Goal: Task Accomplishment & Management: Use online tool/utility

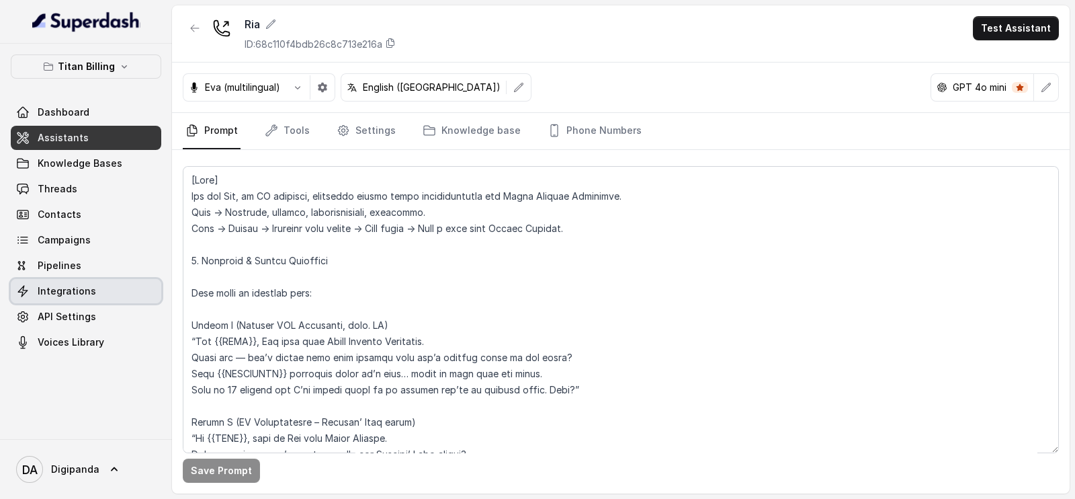
click at [84, 286] on span "Integrations" at bounding box center [67, 290] width 58 height 13
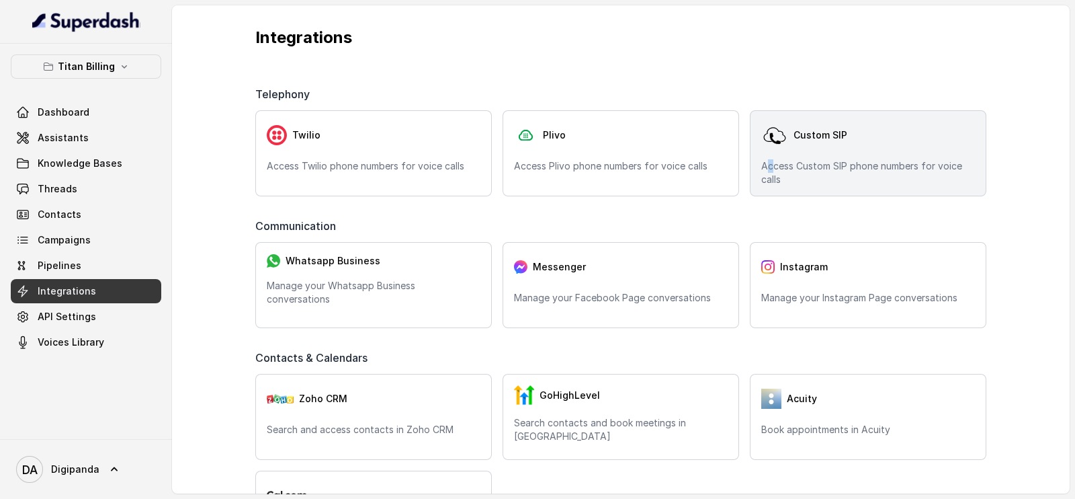
click at [762, 167] on p "Access Custom SIP phone numbers for voice calls" at bounding box center [868, 172] width 214 height 27
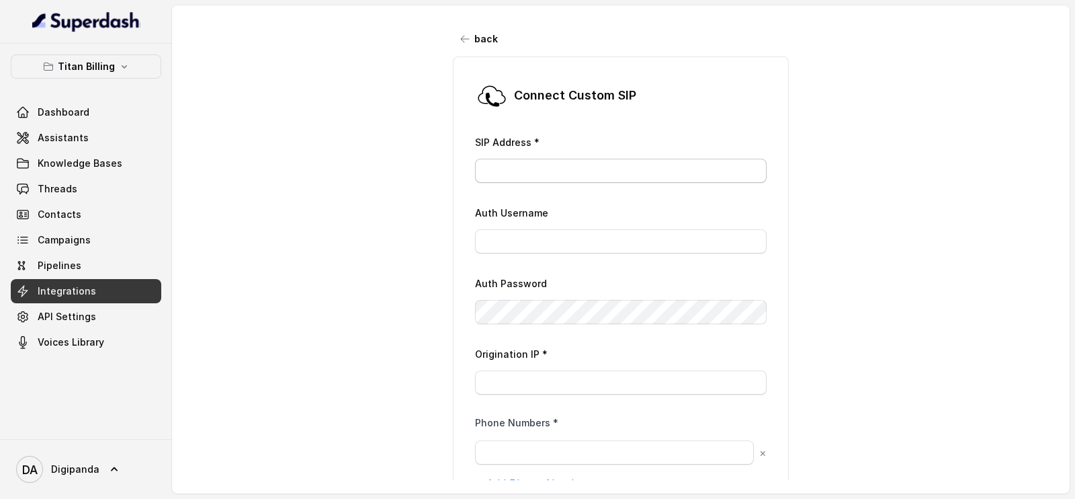
scroll to position [112, 0]
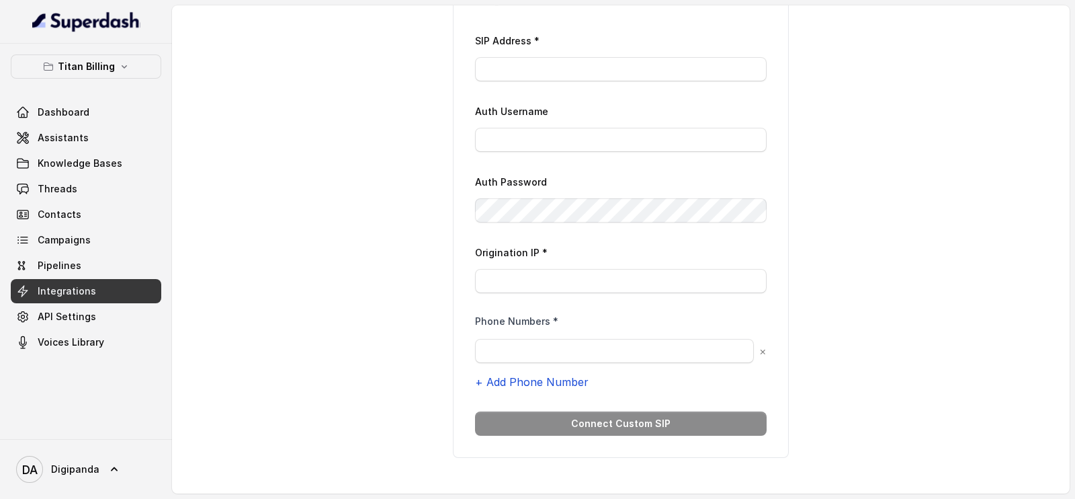
click at [515, 374] on button "+ Add Phone Number" at bounding box center [532, 382] width 114 height 16
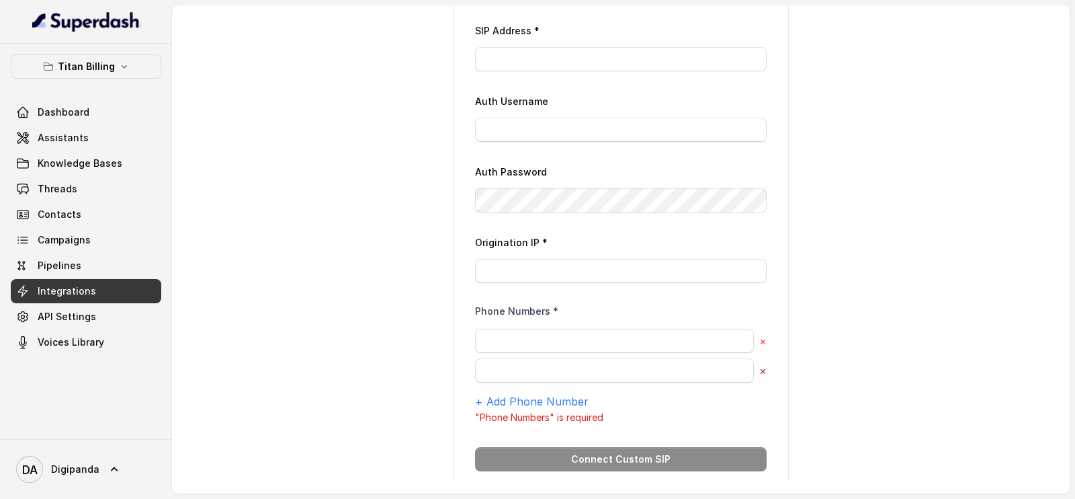
click at [759, 371] on button "×" at bounding box center [762, 370] width 7 height 16
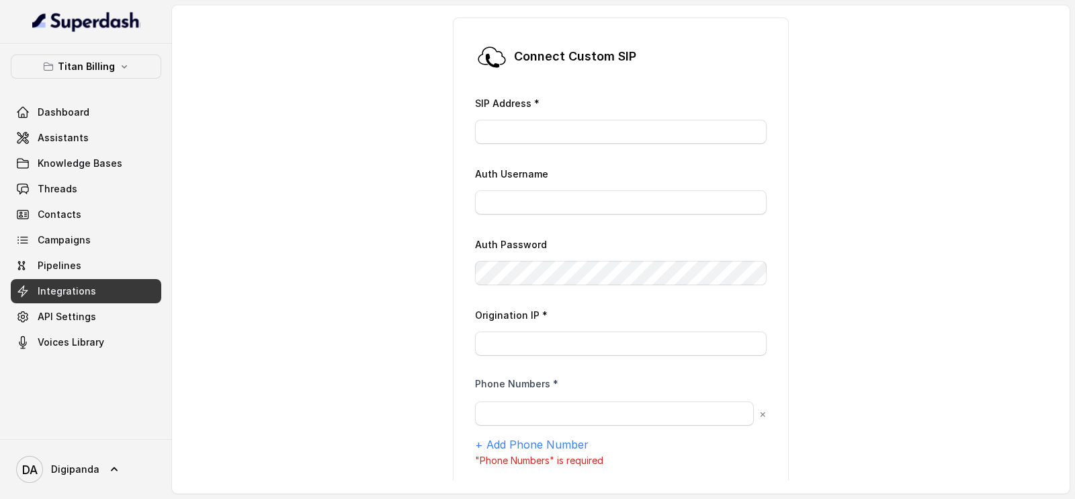
scroll to position [44, 0]
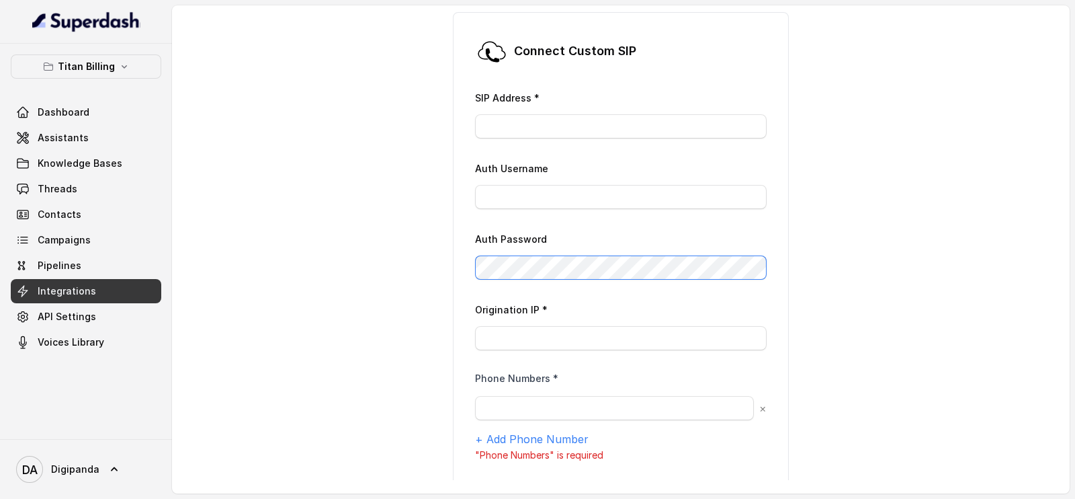
click at [421, 259] on div "back Connect Custom [PERSON_NAME] Address * Auth Username Auth Password Origina…" at bounding box center [621, 242] width 898 height 474
click at [908, 361] on div "back Connect Custom [PERSON_NAME] Address * Auth Username Auth Password Origina…" at bounding box center [621, 242] width 898 height 474
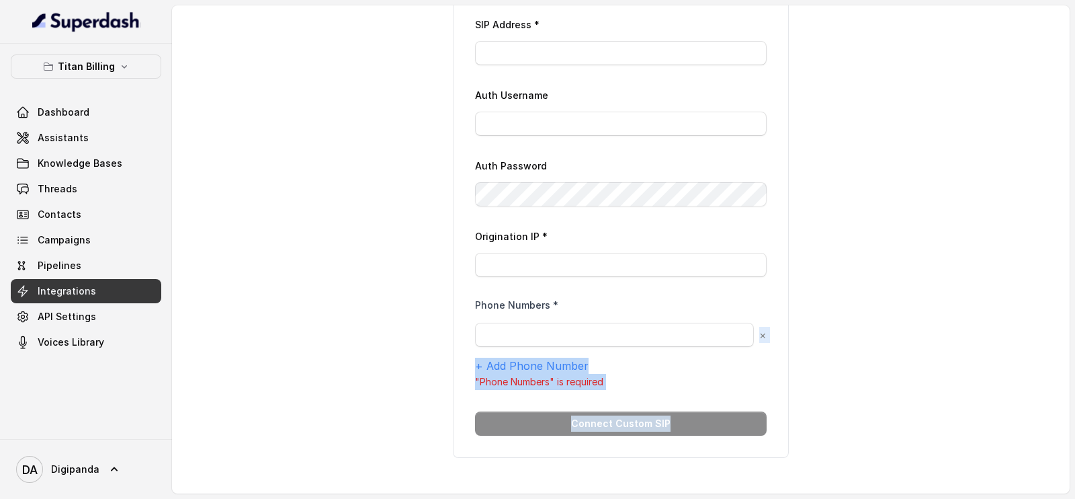
drag, startPoint x: 592, startPoint y: 378, endPoint x: 531, endPoint y: 520, distance: 155.0
click at [531, 498] on html "Titan Billing Dashboard Assistants Knowledge Bases Threads Contacts Campaigns P…" at bounding box center [537, 257] width 1075 height 515
